Goal: Information Seeking & Learning: Learn about a topic

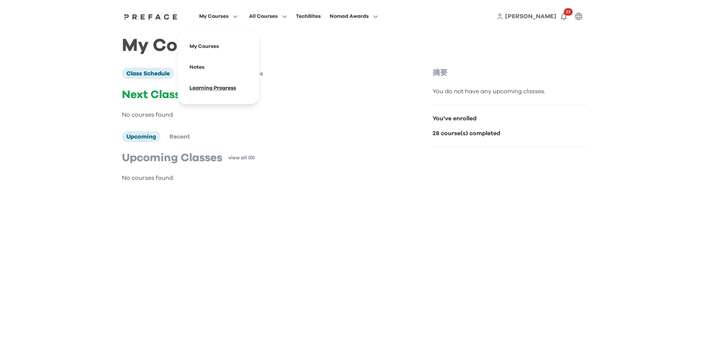
click at [219, 89] on span at bounding box center [218, 88] width 70 height 21
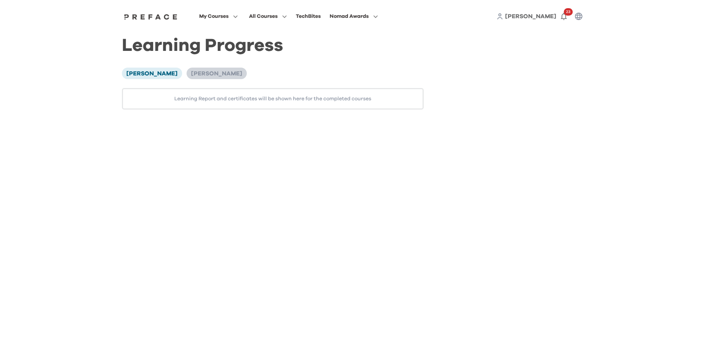
click at [191, 77] on span "[PERSON_NAME]" at bounding box center [216, 74] width 51 height 6
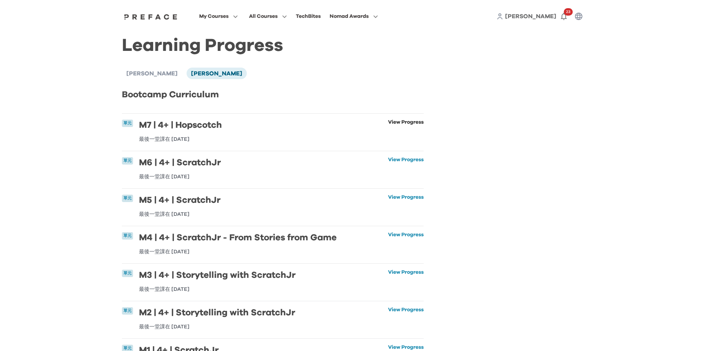
click at [388, 123] on link "View Progress" at bounding box center [406, 131] width 36 height 22
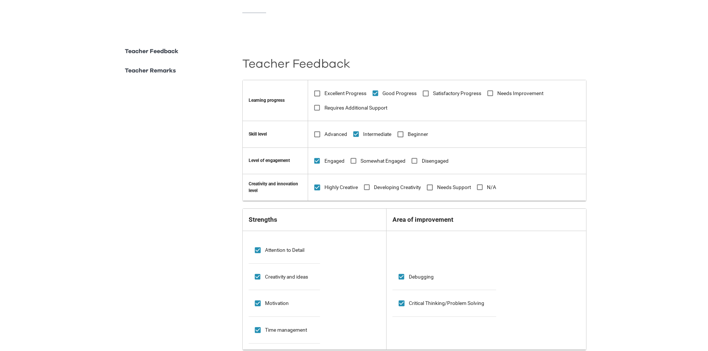
scroll to position [277, 0]
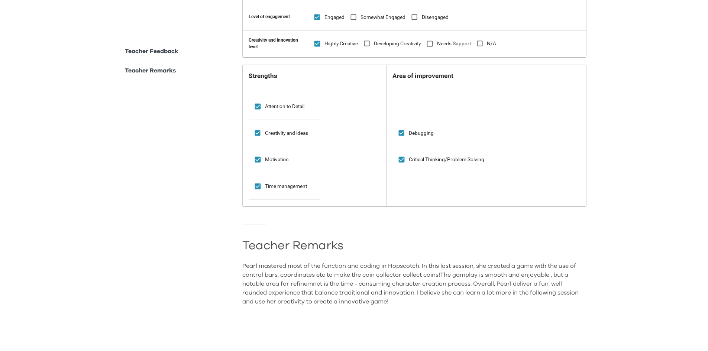
drag, startPoint x: 244, startPoint y: 241, endPoint x: 472, endPoint y: 306, distance: 237.5
click at [472, 306] on div "Teacher Feedback Learning progress Excellent Progress Good Progress Satisfactor…" at bounding box center [414, 123] width 344 height 437
copy hr
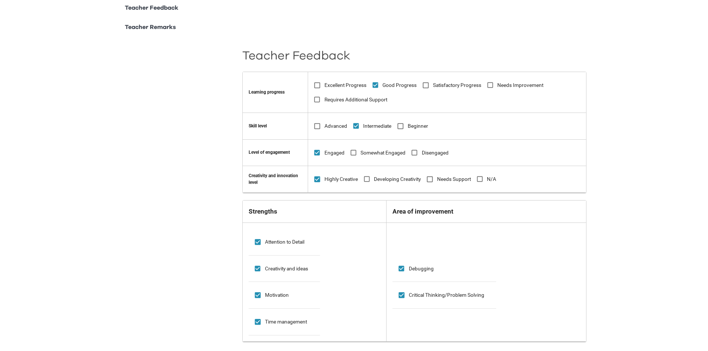
scroll to position [166, 0]
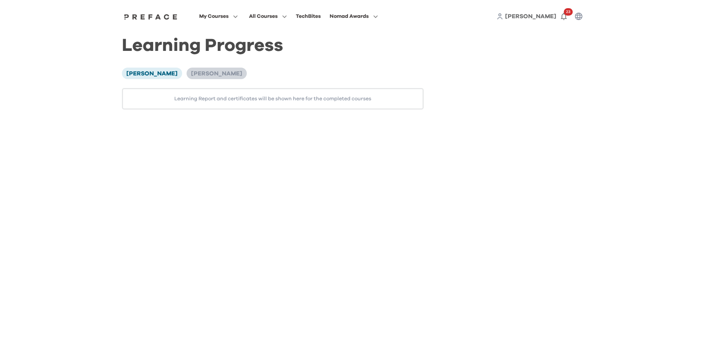
click at [198, 73] on span "Pearl Feng" at bounding box center [216, 74] width 51 height 6
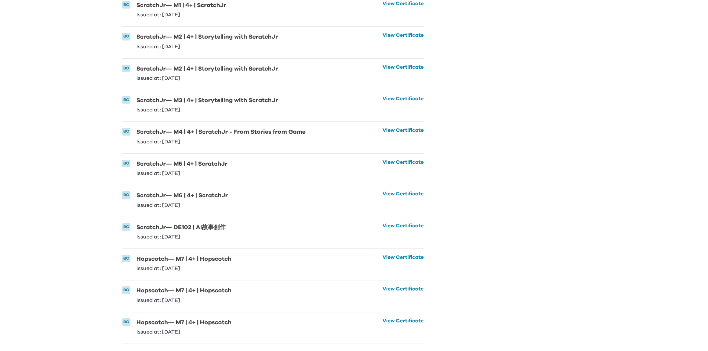
scroll to position [432, 0]
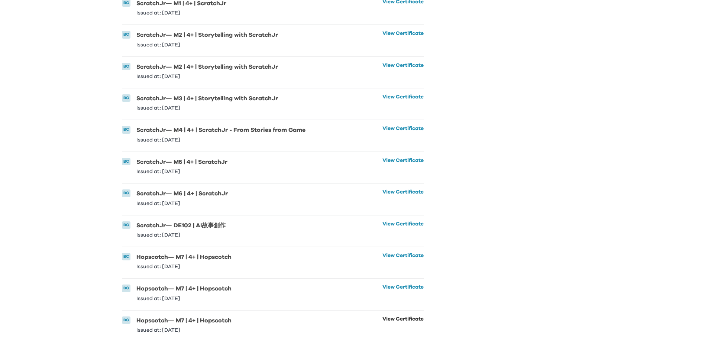
click at [409, 316] on link "View Certificate" at bounding box center [402, 324] width 41 height 16
click at [405, 285] on link "View Certificate" at bounding box center [402, 293] width 41 height 16
click at [394, 316] on link "View Certificate" at bounding box center [402, 324] width 41 height 16
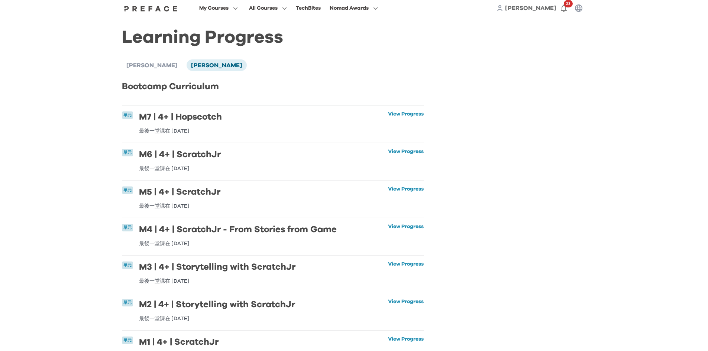
scroll to position [0, 0]
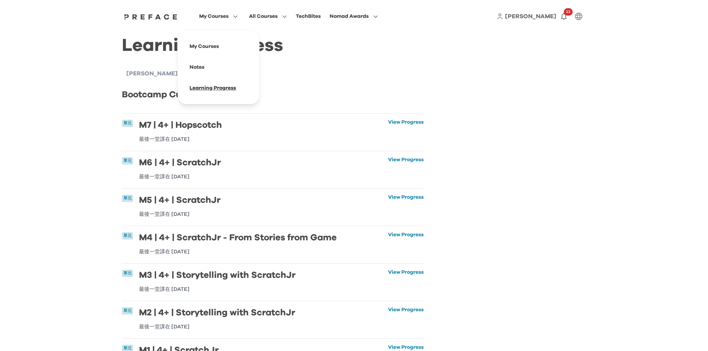
click at [198, 90] on span at bounding box center [218, 88] width 70 height 21
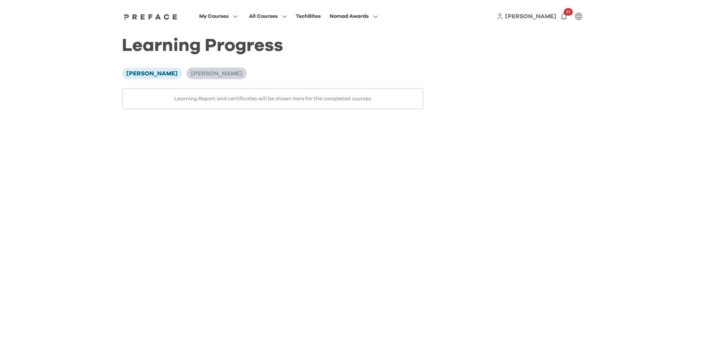
click at [191, 75] on span "[PERSON_NAME]" at bounding box center [216, 74] width 51 height 6
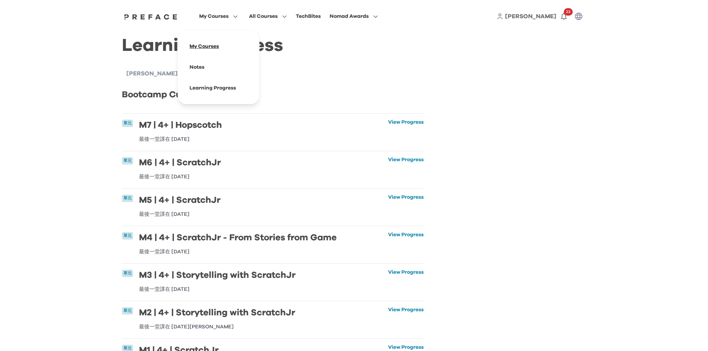
click at [213, 45] on span at bounding box center [218, 46] width 70 height 21
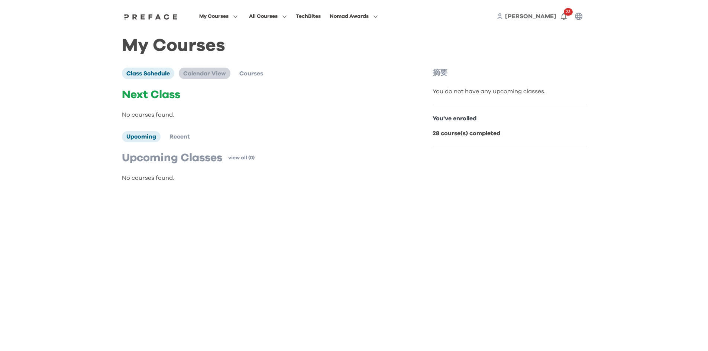
click at [206, 77] on span "Calendar View" at bounding box center [204, 74] width 43 height 6
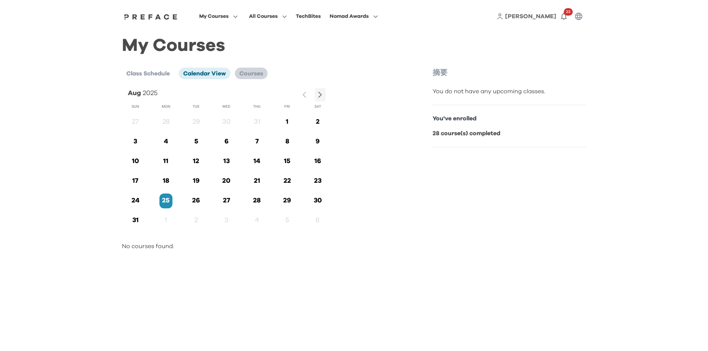
click at [250, 71] on span "Courses" at bounding box center [251, 74] width 24 height 6
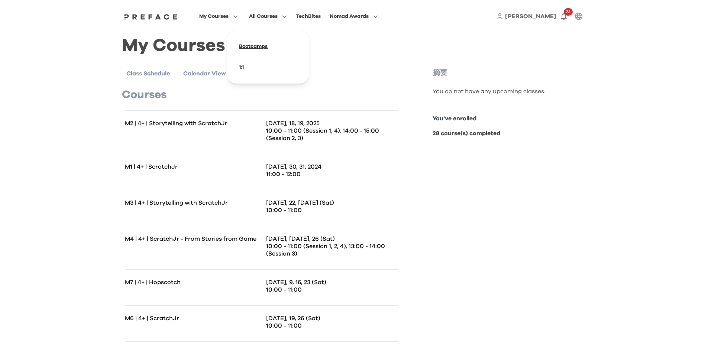
click at [247, 49] on span at bounding box center [268, 46] width 70 height 21
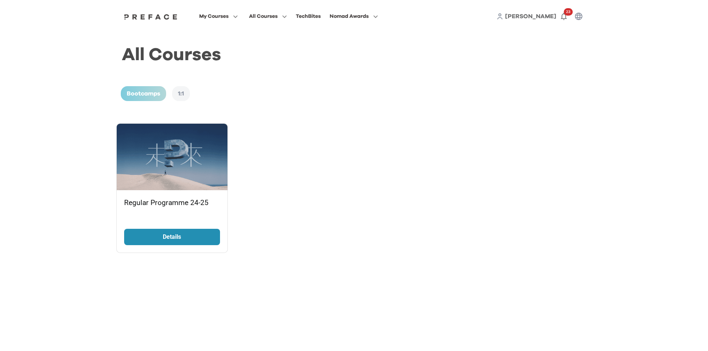
click at [180, 92] on div "1:1" at bounding box center [181, 93] width 18 height 15
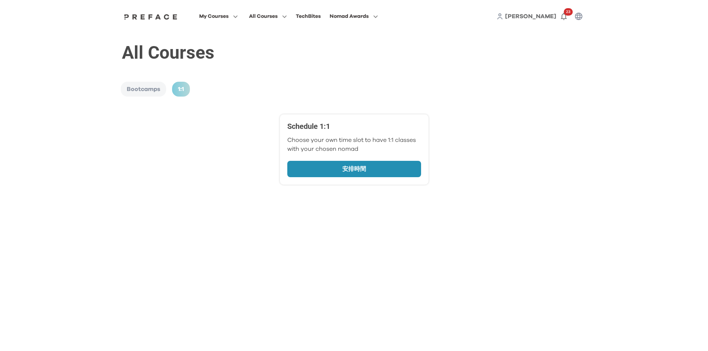
click at [148, 90] on div "Bootcamps" at bounding box center [143, 89] width 45 height 15
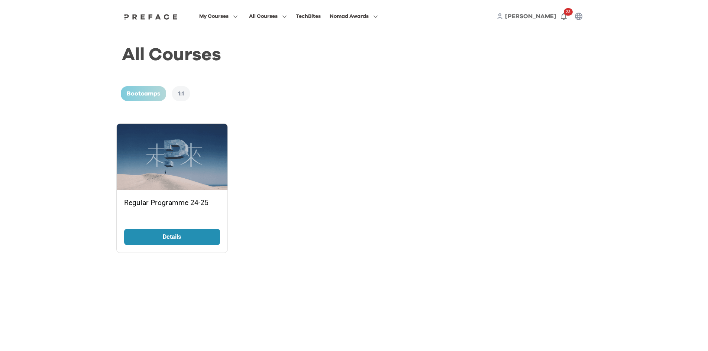
click at [182, 239] on p "Details" at bounding box center [171, 237] width 63 height 9
